Goal: Information Seeking & Learning: Learn about a topic

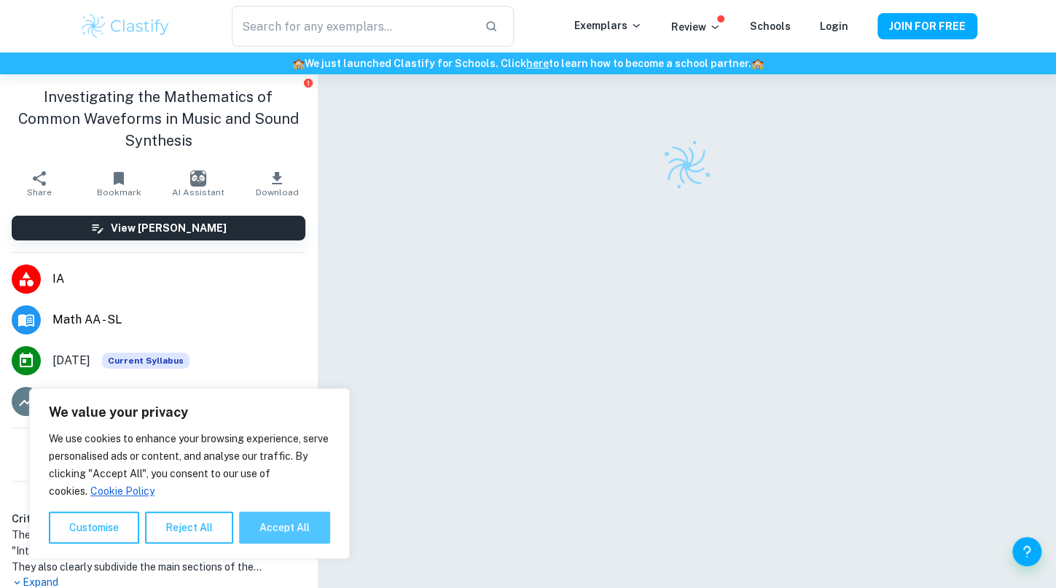
click at [270, 520] on button "Accept All" at bounding box center [284, 528] width 91 height 32
checkbox input "true"
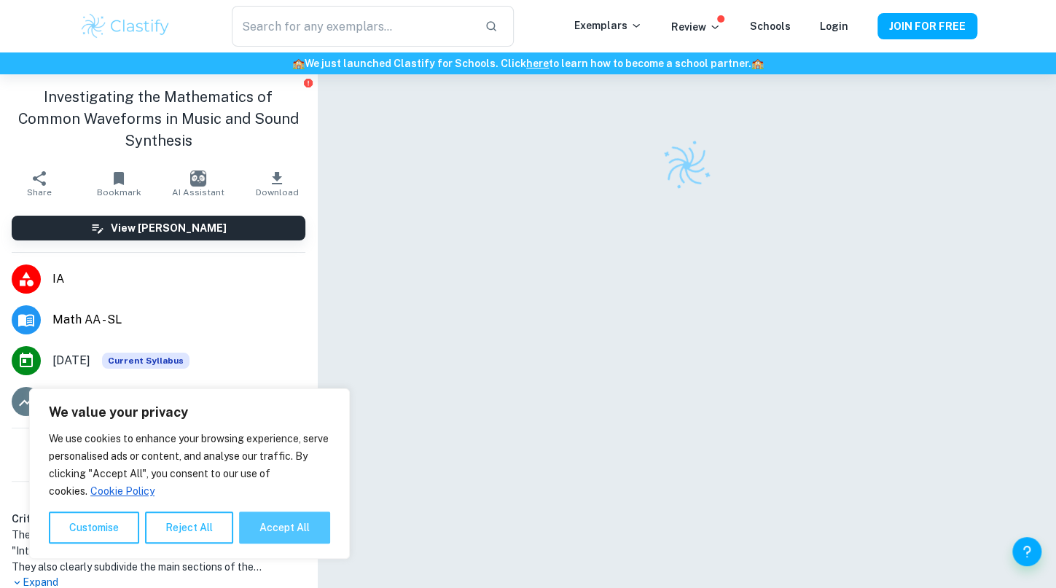
checkbox input "true"
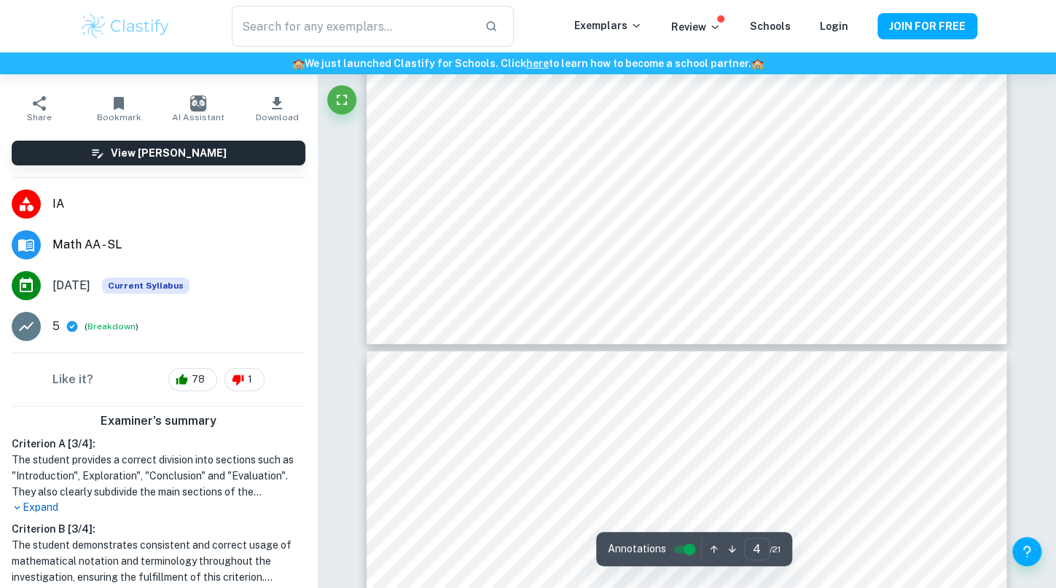
scroll to position [3278, 0]
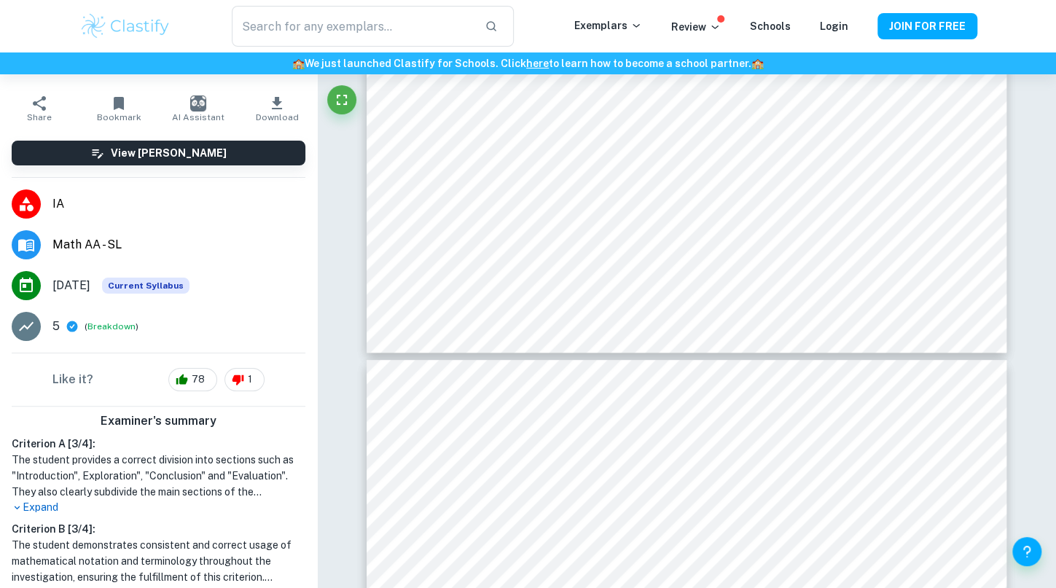
type input "5"
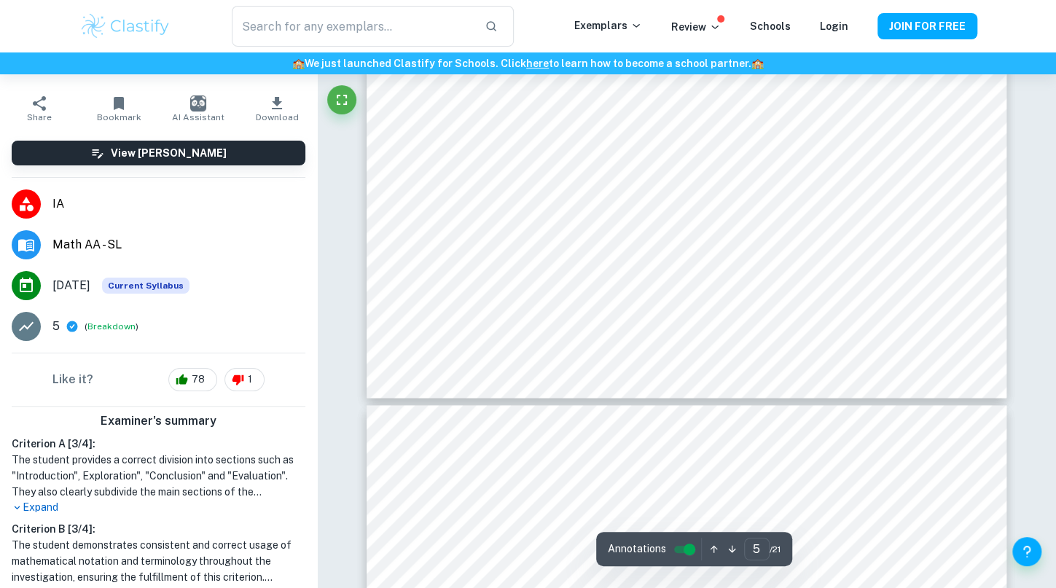
scroll to position [4066, 0]
